Goal: Task Accomplishment & Management: Manage account settings

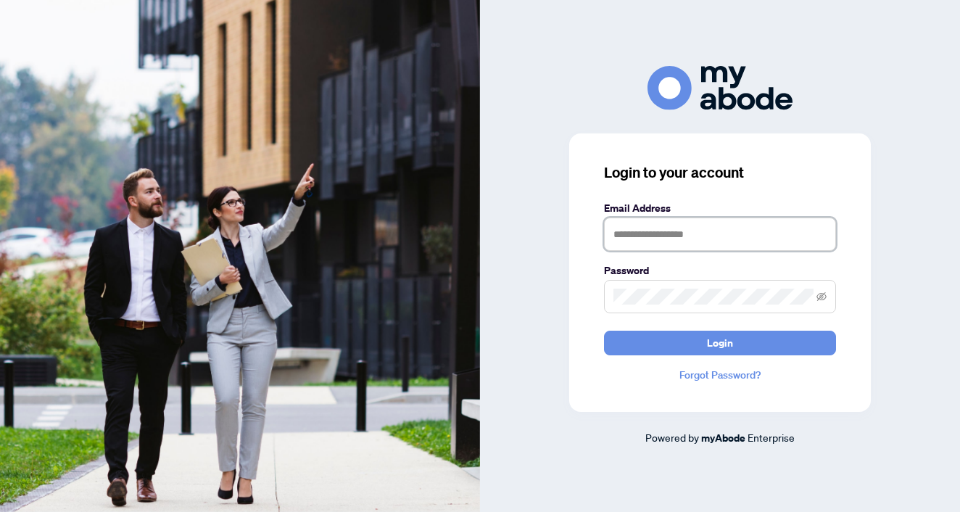
type input "**********"
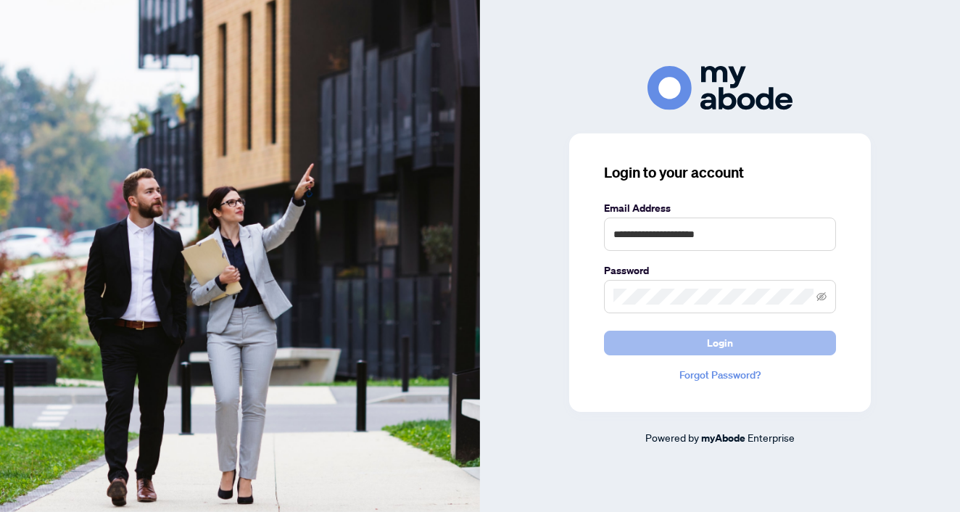
click at [701, 340] on button "Login" at bounding box center [720, 343] width 232 height 25
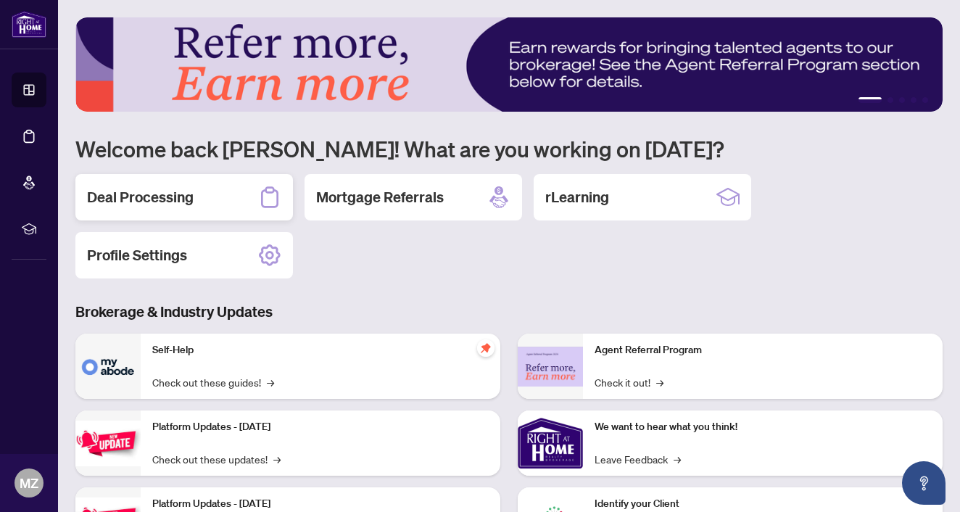
click at [141, 198] on h2 "Deal Processing" at bounding box center [140, 197] width 107 height 20
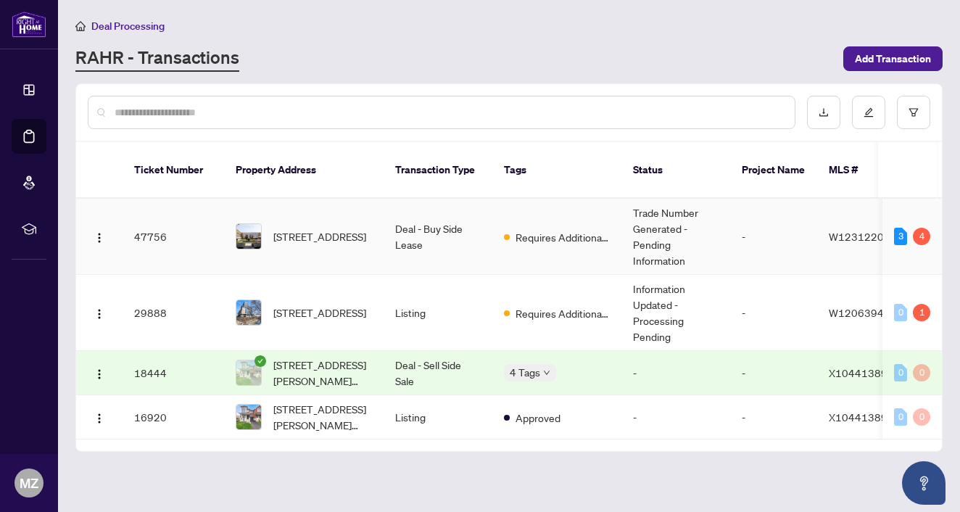
click at [650, 212] on td "Trade Number Generated - Pending Information" at bounding box center [675, 237] width 109 height 76
